Goal: Navigation & Orientation: Find specific page/section

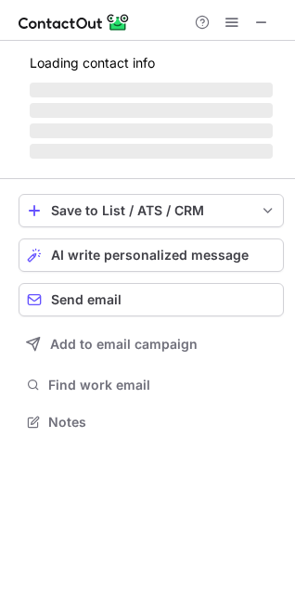
scroll to position [433, 295]
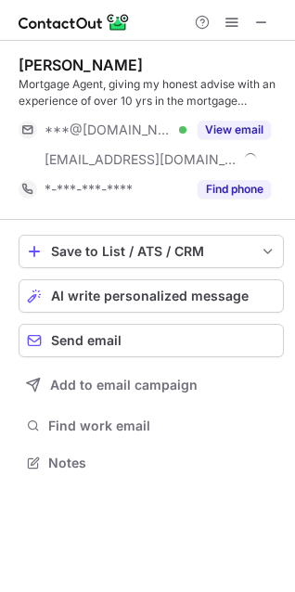
scroll to position [450, 295]
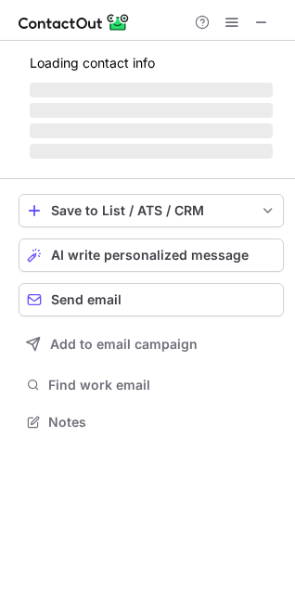
scroll to position [450, 295]
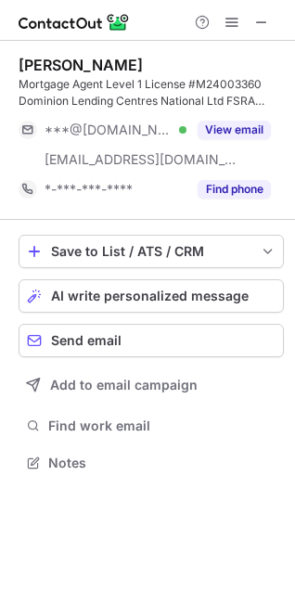
scroll to position [450, 295]
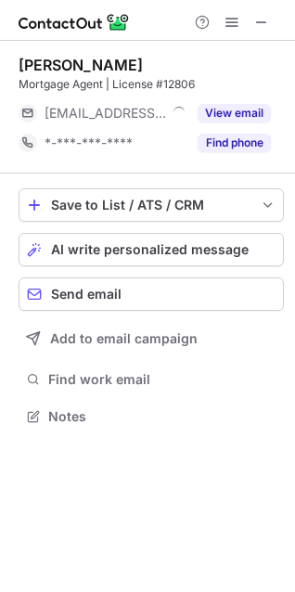
scroll to position [403, 295]
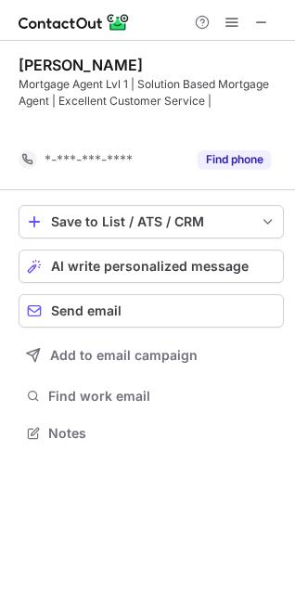
scroll to position [390, 295]
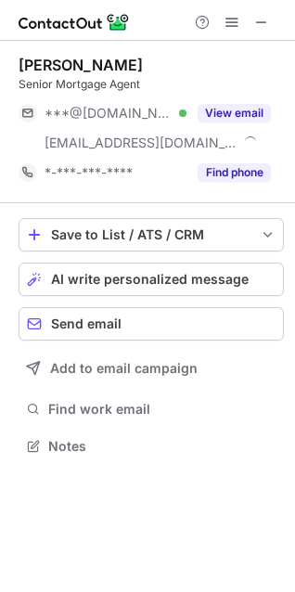
scroll to position [433, 295]
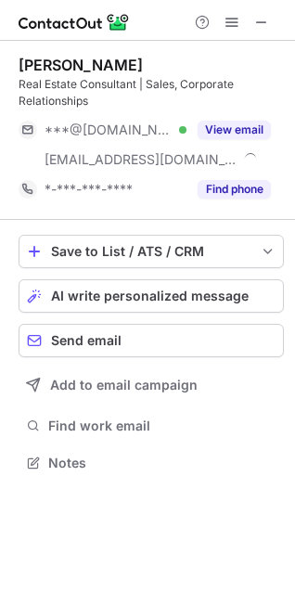
scroll to position [450, 295]
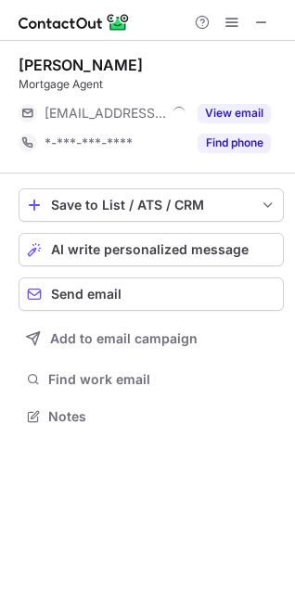
scroll to position [403, 295]
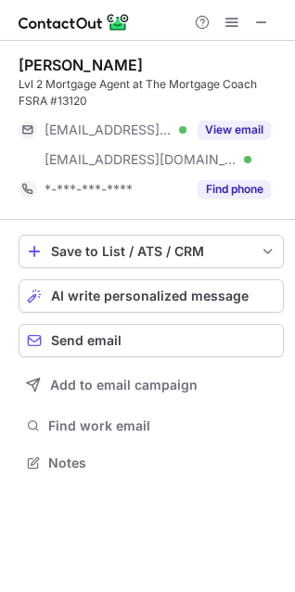
scroll to position [450, 295]
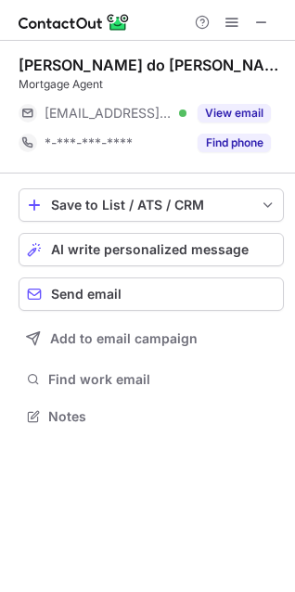
scroll to position [403, 295]
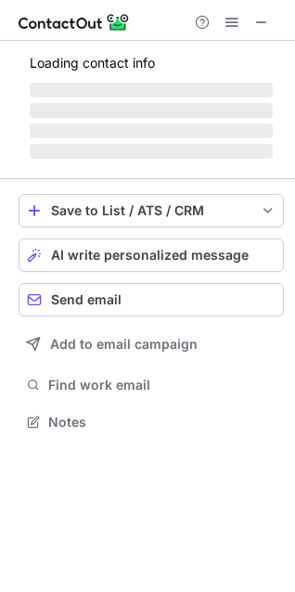
scroll to position [403, 295]
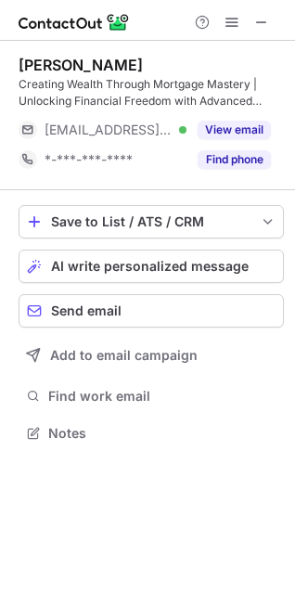
scroll to position [420, 295]
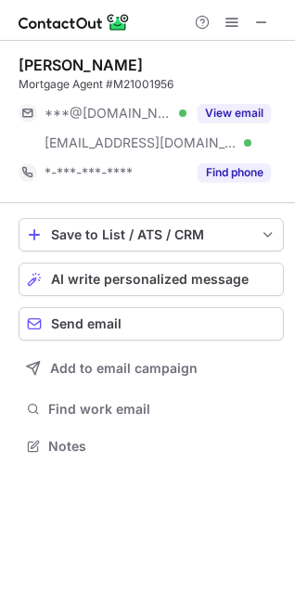
scroll to position [433, 295]
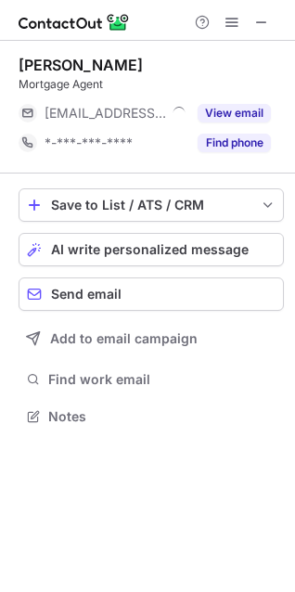
scroll to position [403, 295]
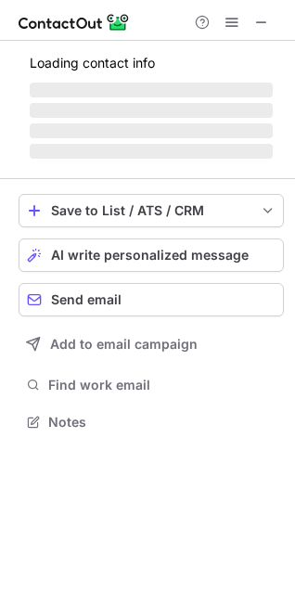
scroll to position [403, 295]
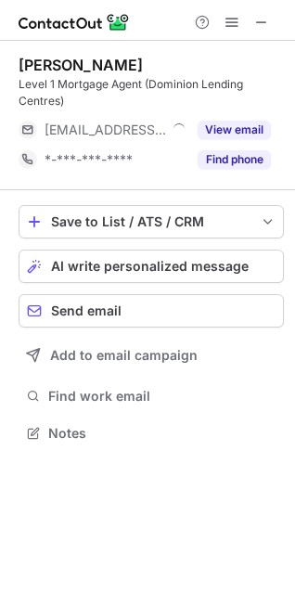
scroll to position [420, 295]
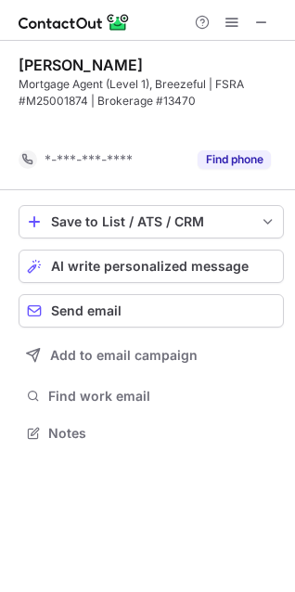
scroll to position [390, 295]
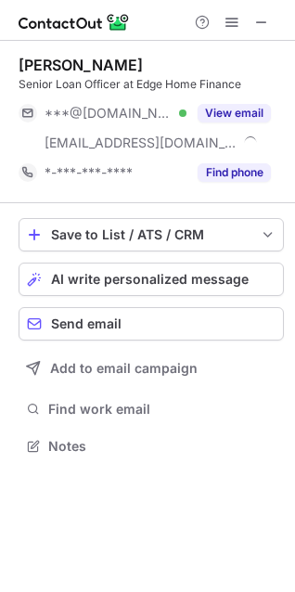
scroll to position [433, 295]
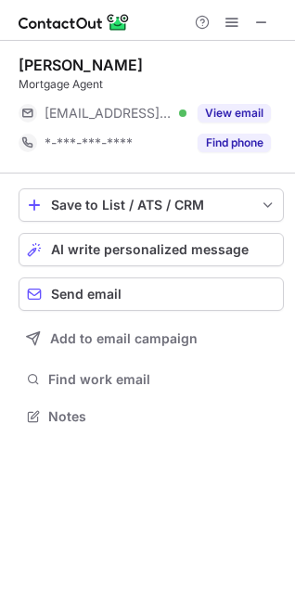
scroll to position [403, 295]
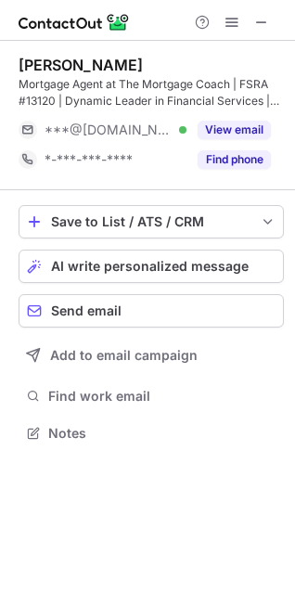
scroll to position [420, 295]
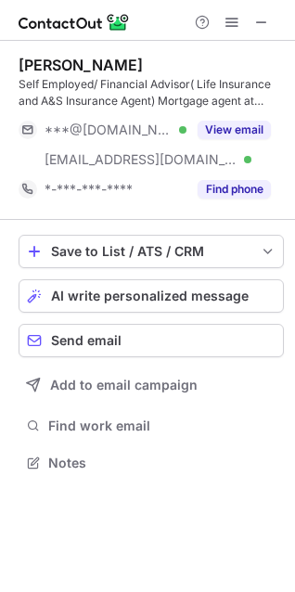
scroll to position [450, 295]
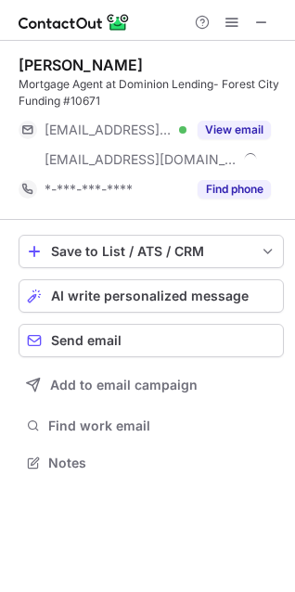
scroll to position [450, 295]
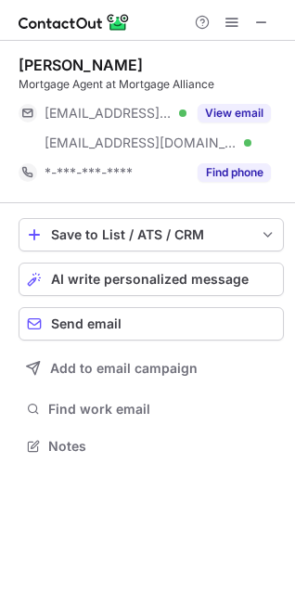
scroll to position [433, 295]
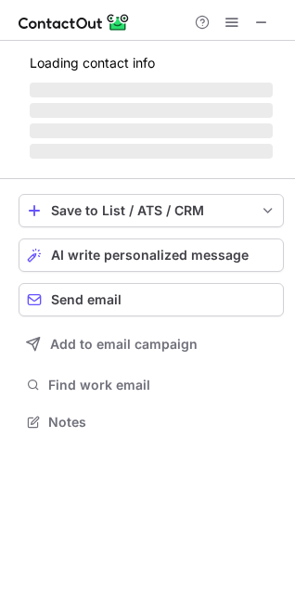
scroll to position [433, 295]
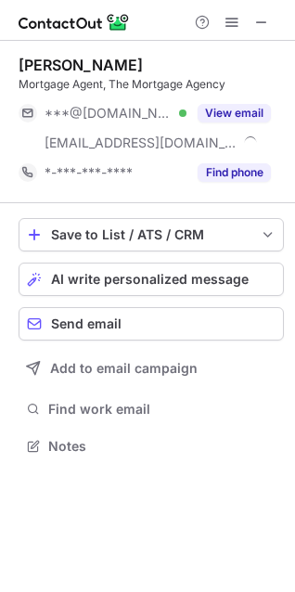
scroll to position [433, 295]
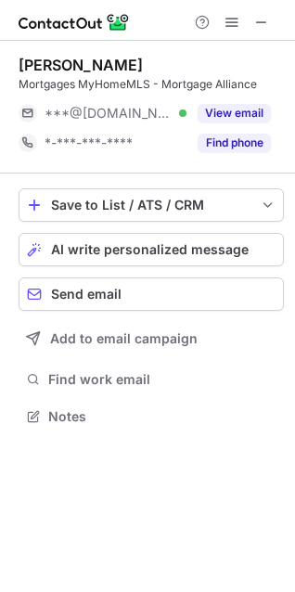
scroll to position [403, 295]
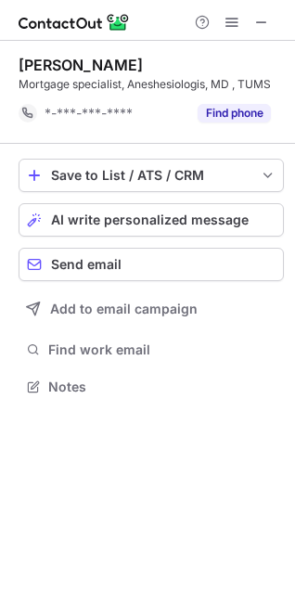
scroll to position [374, 295]
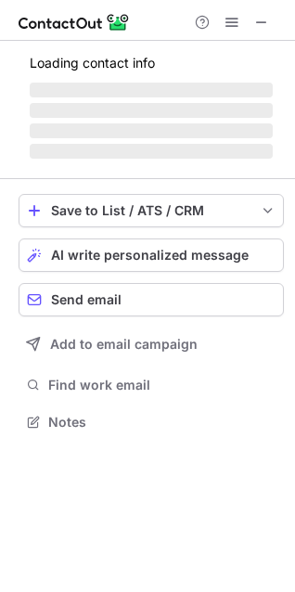
scroll to position [420, 295]
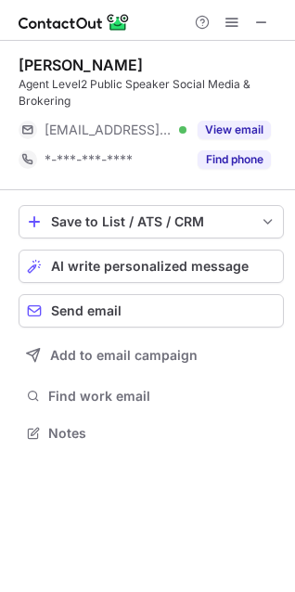
scroll to position [420, 295]
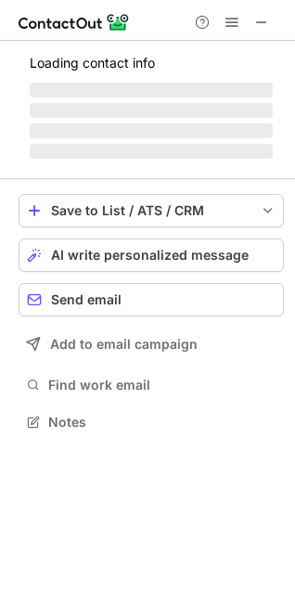
scroll to position [433, 295]
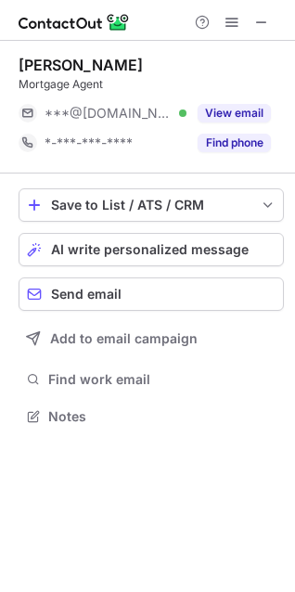
scroll to position [403, 295]
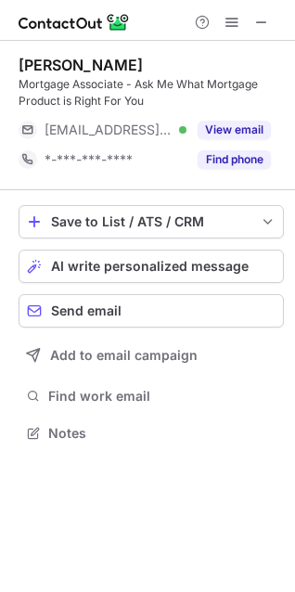
scroll to position [420, 295]
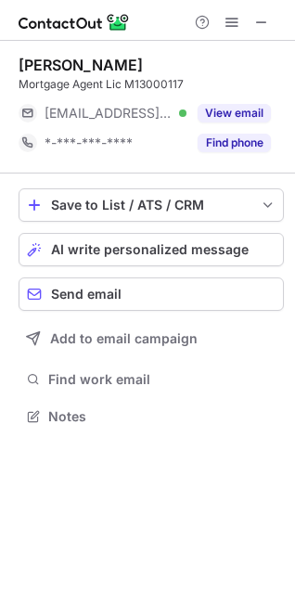
scroll to position [403, 295]
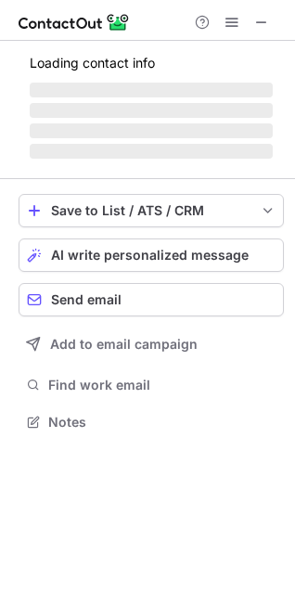
scroll to position [420, 295]
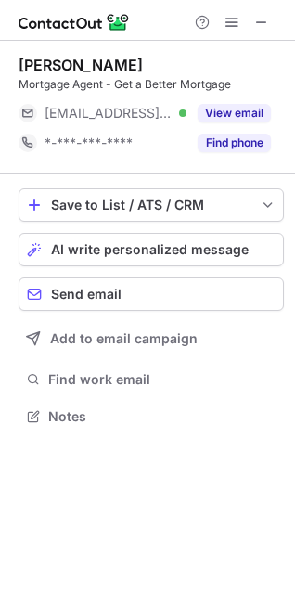
scroll to position [403, 295]
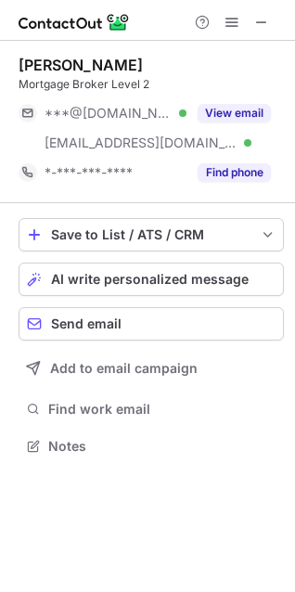
scroll to position [433, 295]
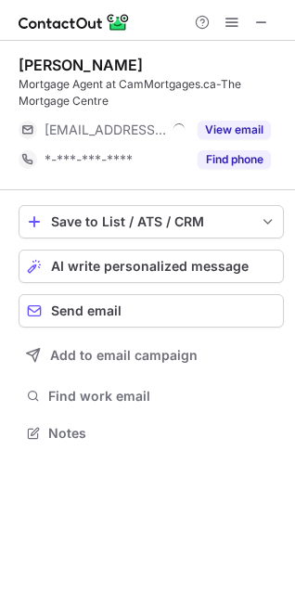
scroll to position [420, 295]
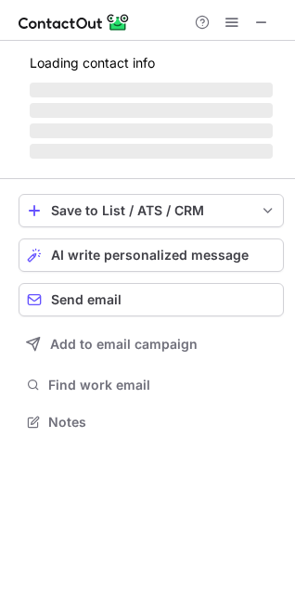
scroll to position [403, 295]
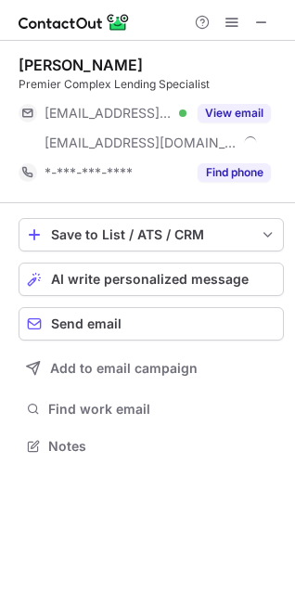
scroll to position [433, 295]
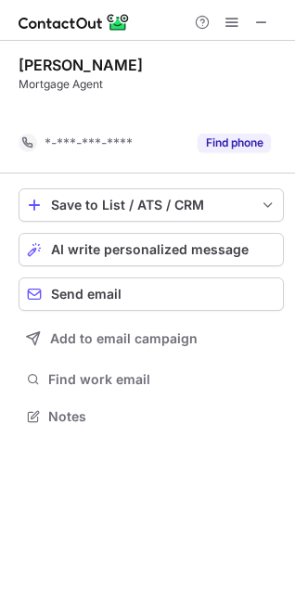
scroll to position [374, 295]
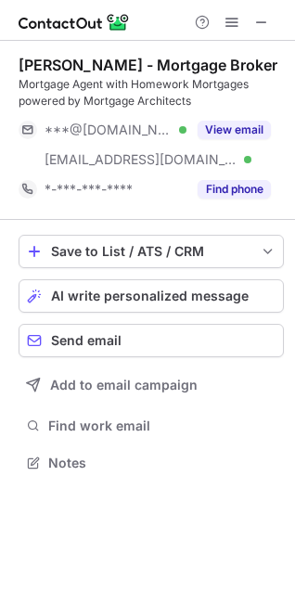
scroll to position [450, 295]
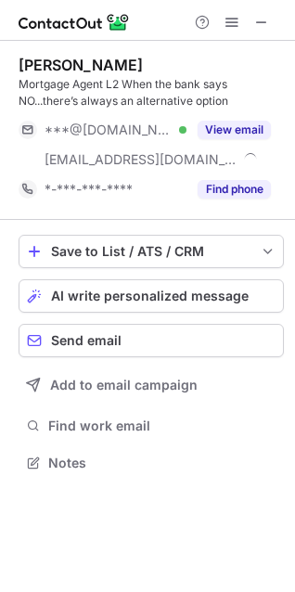
scroll to position [450, 295]
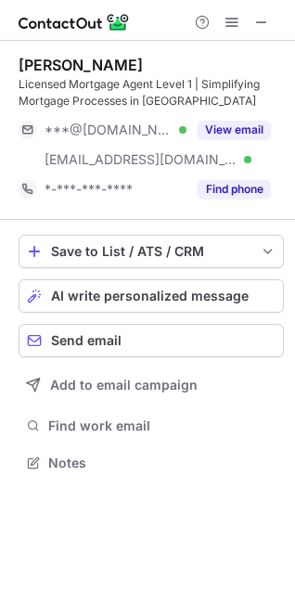
scroll to position [450, 295]
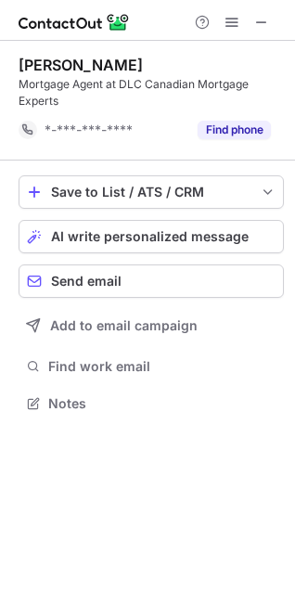
scroll to position [390, 295]
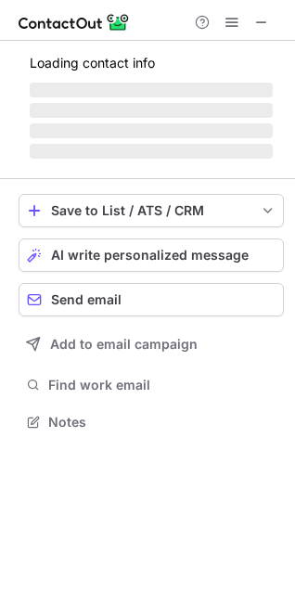
scroll to position [403, 295]
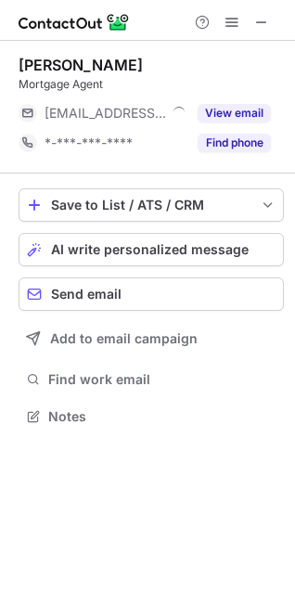
scroll to position [403, 295]
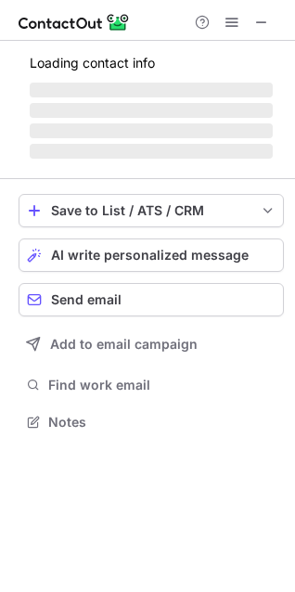
scroll to position [403, 295]
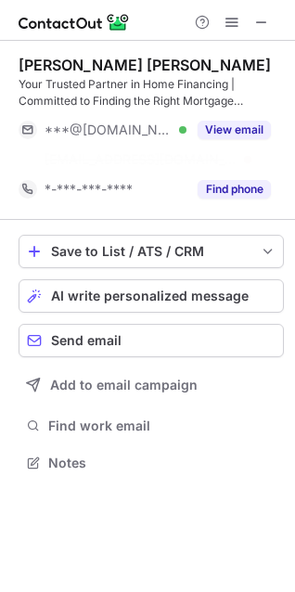
scroll to position [420, 295]
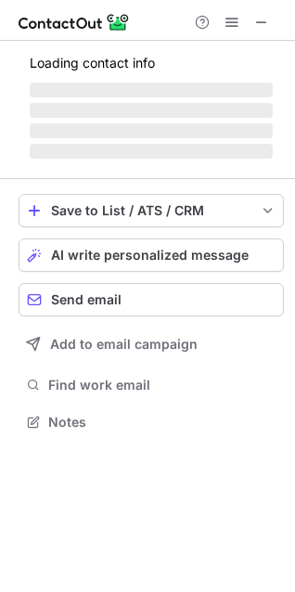
scroll to position [420, 295]
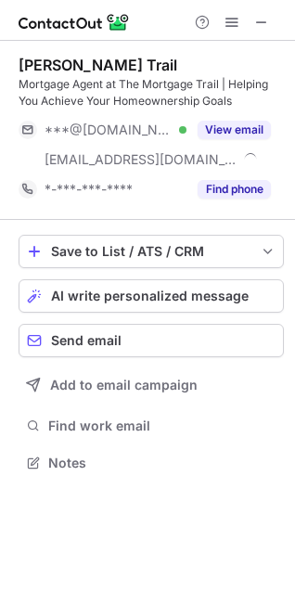
scroll to position [450, 295]
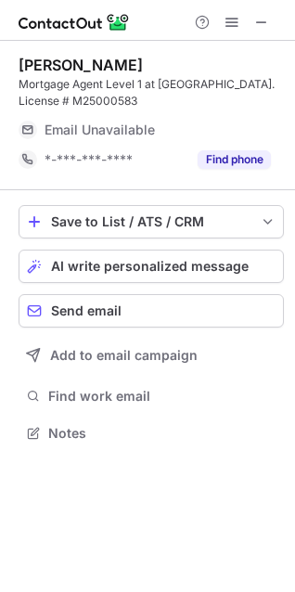
scroll to position [420, 295]
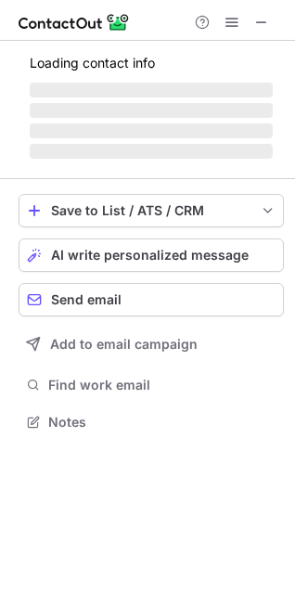
scroll to position [409, 295]
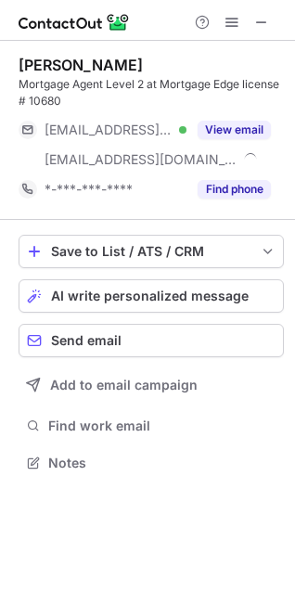
scroll to position [450, 295]
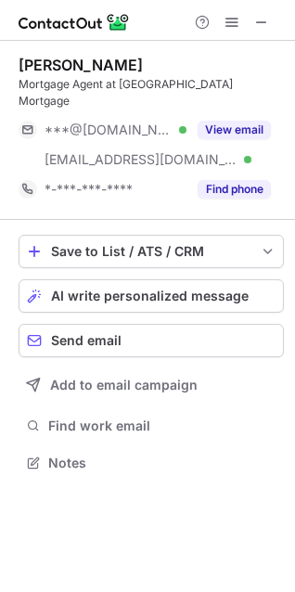
scroll to position [433, 295]
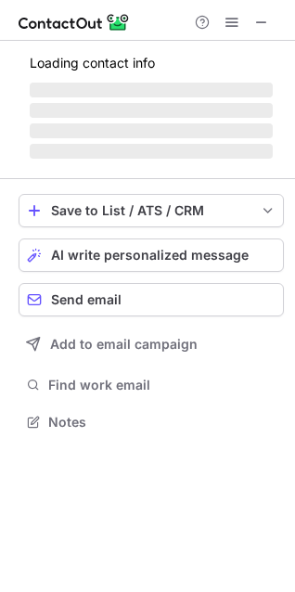
scroll to position [420, 295]
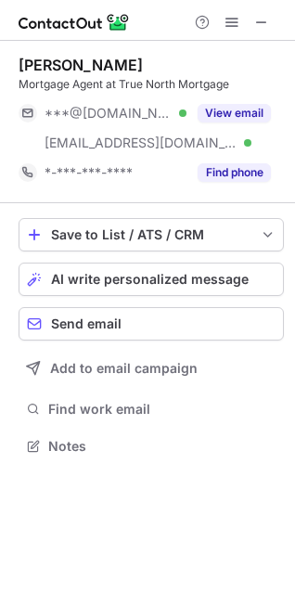
scroll to position [433, 295]
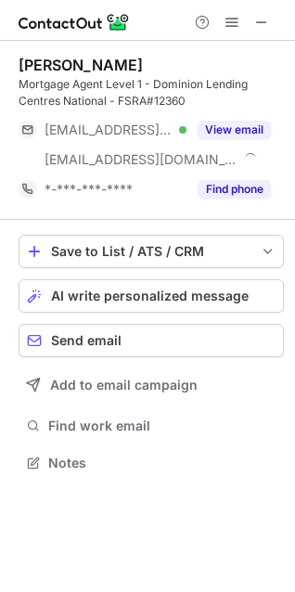
scroll to position [450, 295]
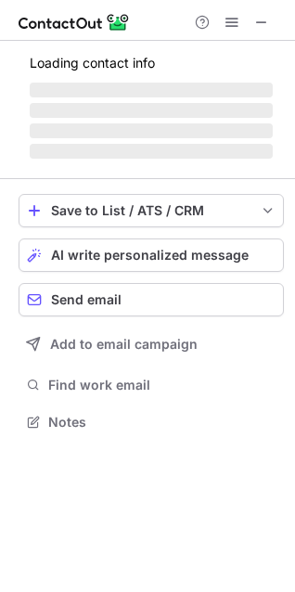
scroll to position [420, 295]
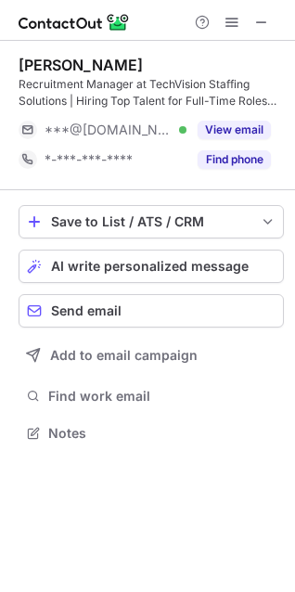
scroll to position [420, 295]
